Goal: Find specific page/section: Locate item on page

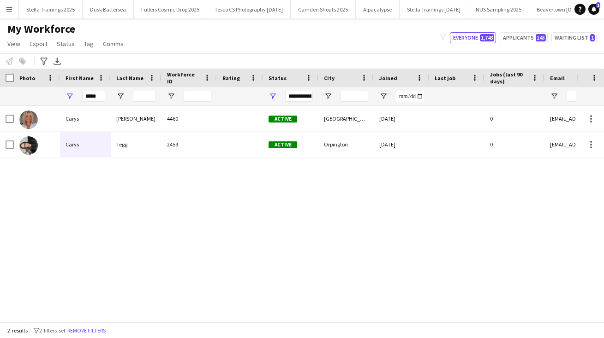
scroll to position [0, 63]
drag, startPoint x: 99, startPoint y: 96, endPoint x: 35, endPoint y: 95, distance: 64.6
click at [37, 96] on div "*****" at bounding box center [500, 96] width 1000 height 18
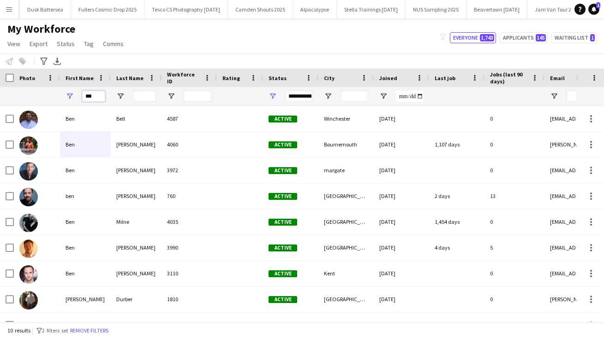
type input "***"
click at [149, 95] on input "Last Name Filter Input" at bounding box center [144, 96] width 23 height 11
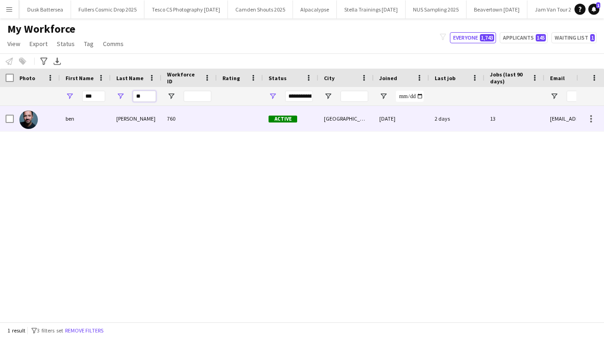
type input "**"
click at [127, 121] on div "[PERSON_NAME]" at bounding box center [136, 118] width 51 height 25
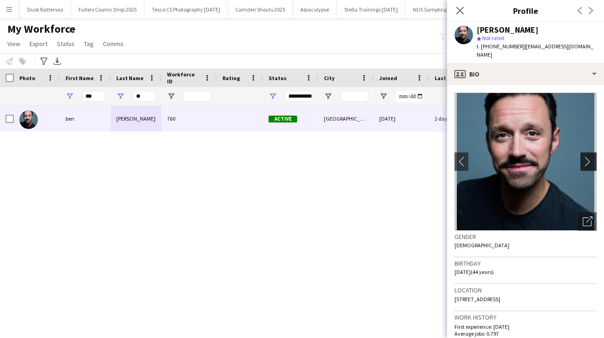
click at [588, 157] on app-icon "chevron-right" at bounding box center [589, 162] width 14 height 10
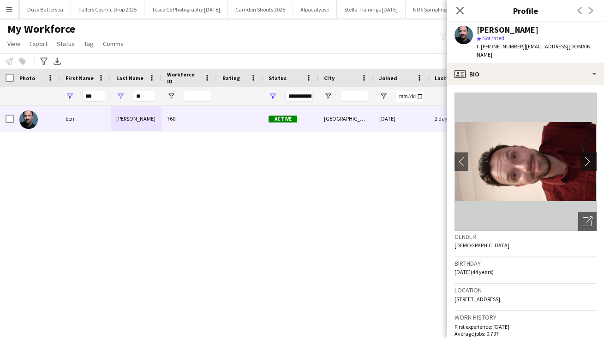
click at [586, 157] on app-icon "chevron-right" at bounding box center [589, 162] width 14 height 10
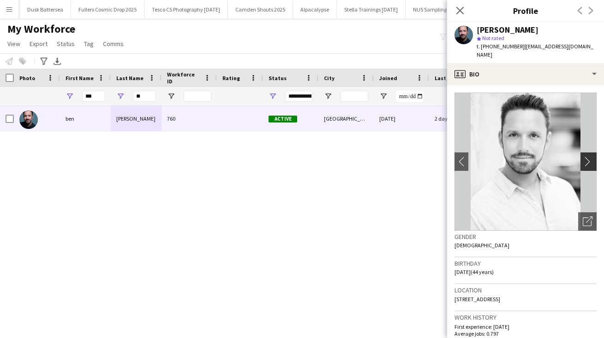
click at [586, 157] on app-icon "chevron-right" at bounding box center [589, 162] width 14 height 10
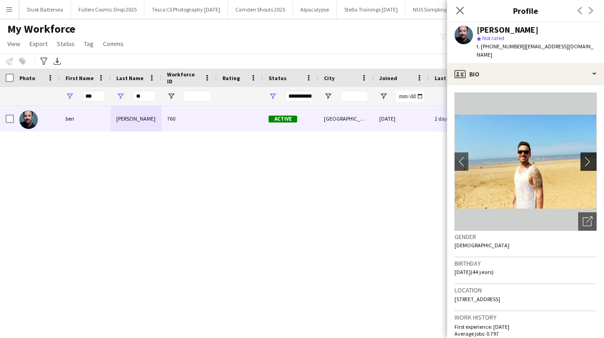
click at [586, 157] on app-icon "chevron-right" at bounding box center [589, 162] width 14 height 10
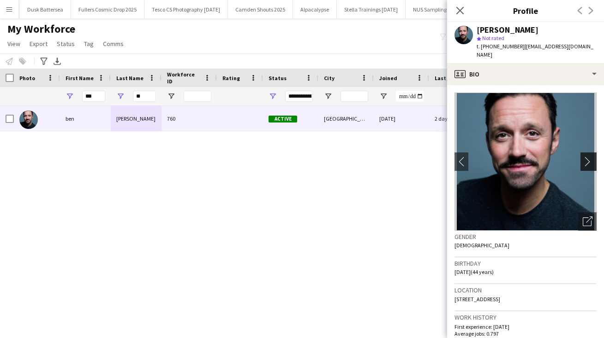
click at [586, 157] on app-icon "chevron-right" at bounding box center [589, 162] width 14 height 10
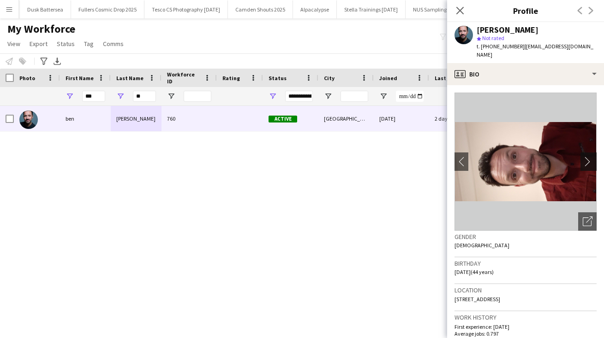
click at [586, 157] on app-icon "chevron-right" at bounding box center [589, 162] width 14 height 10
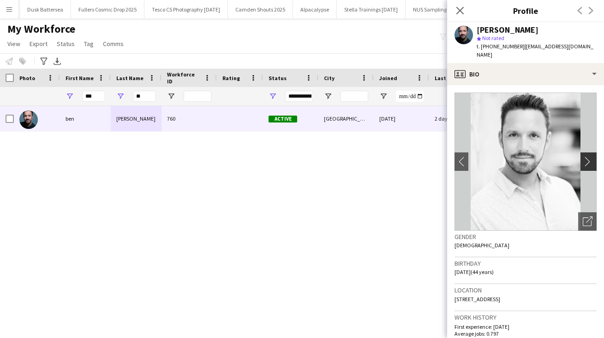
click at [586, 157] on app-icon "chevron-right" at bounding box center [589, 162] width 14 height 10
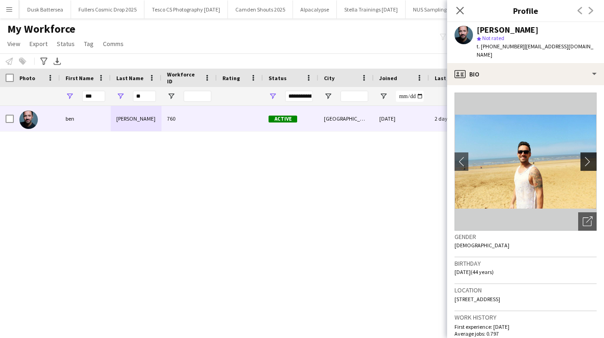
click at [586, 157] on app-icon "chevron-right" at bounding box center [589, 162] width 14 height 10
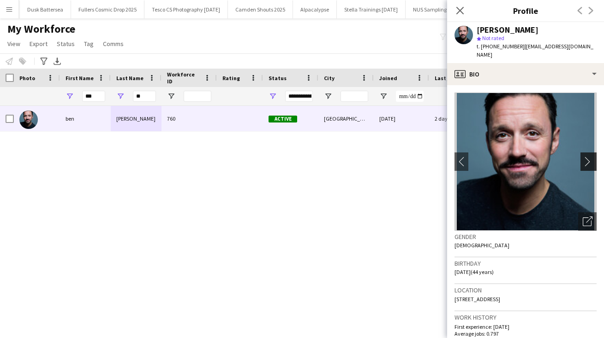
click at [586, 157] on app-icon "chevron-right" at bounding box center [589, 162] width 14 height 10
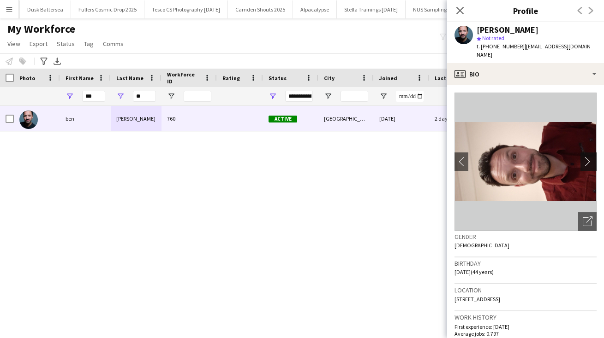
click at [586, 157] on app-icon "chevron-right" at bounding box center [589, 162] width 14 height 10
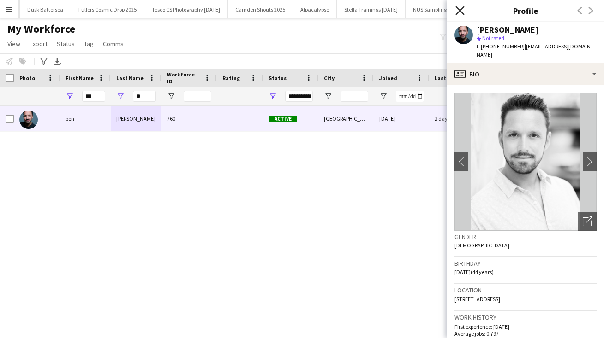
click at [460, 9] on icon "Close pop-in" at bounding box center [459, 10] width 9 height 9
